Goal: Complete application form

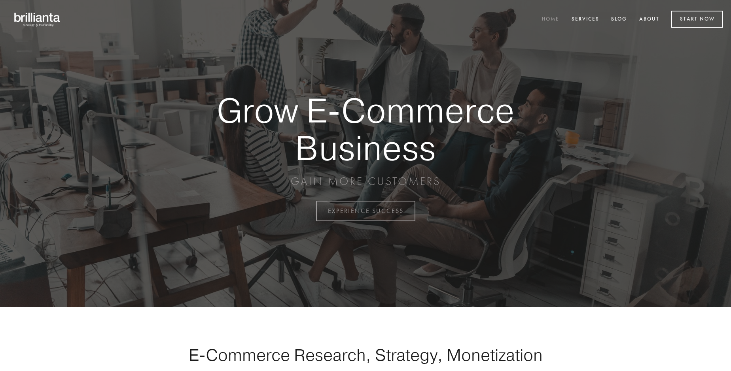
scroll to position [2072, 0]
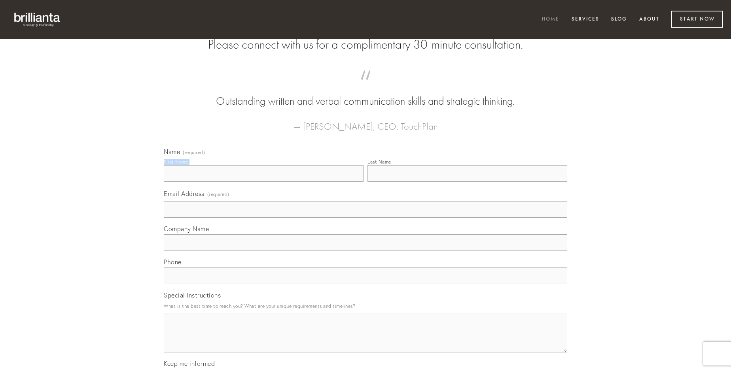
type input "[PERSON_NAME] MD"
click at [467, 182] on input "Last Name" at bounding box center [467, 173] width 200 height 17
type input "[PERSON_NAME] MD"
click at [365, 218] on input "Email Address (required)" at bounding box center [365, 209] width 403 height 17
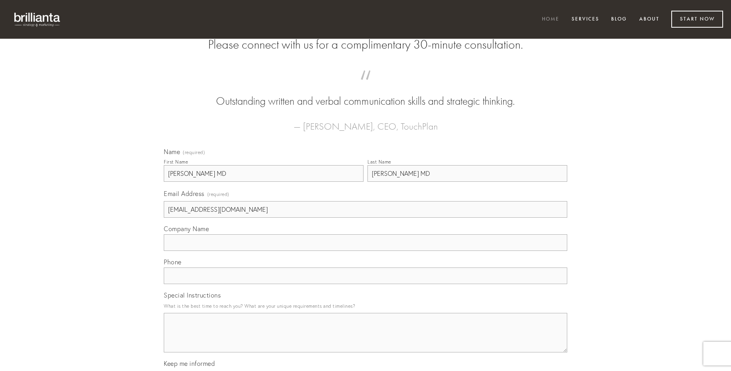
type input "[EMAIL_ADDRESS][DOMAIN_NAME]"
click at [365, 251] on input "Company Name" at bounding box center [365, 242] width 403 height 17
type input "usitas"
click at [365, 284] on input "text" at bounding box center [365, 276] width 403 height 17
click at [365, 340] on textarea "Special Instructions" at bounding box center [365, 333] width 403 height 40
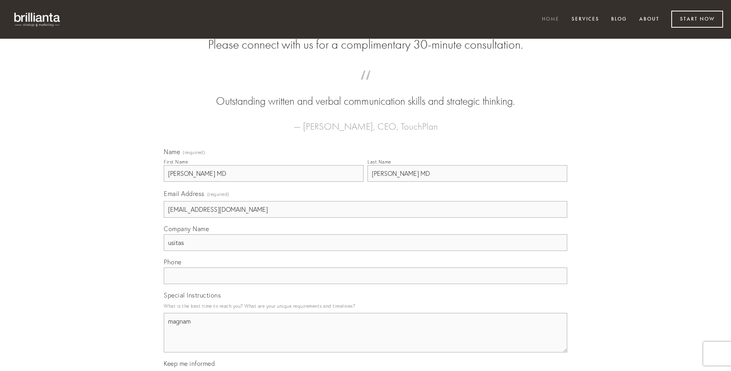
type textarea "magnam"
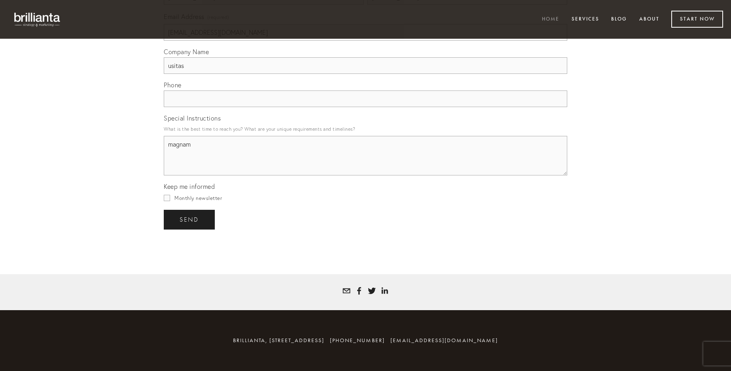
click at [190, 219] on span "send" at bounding box center [188, 219] width 19 height 7
